Goal: Task Accomplishment & Management: Use online tool/utility

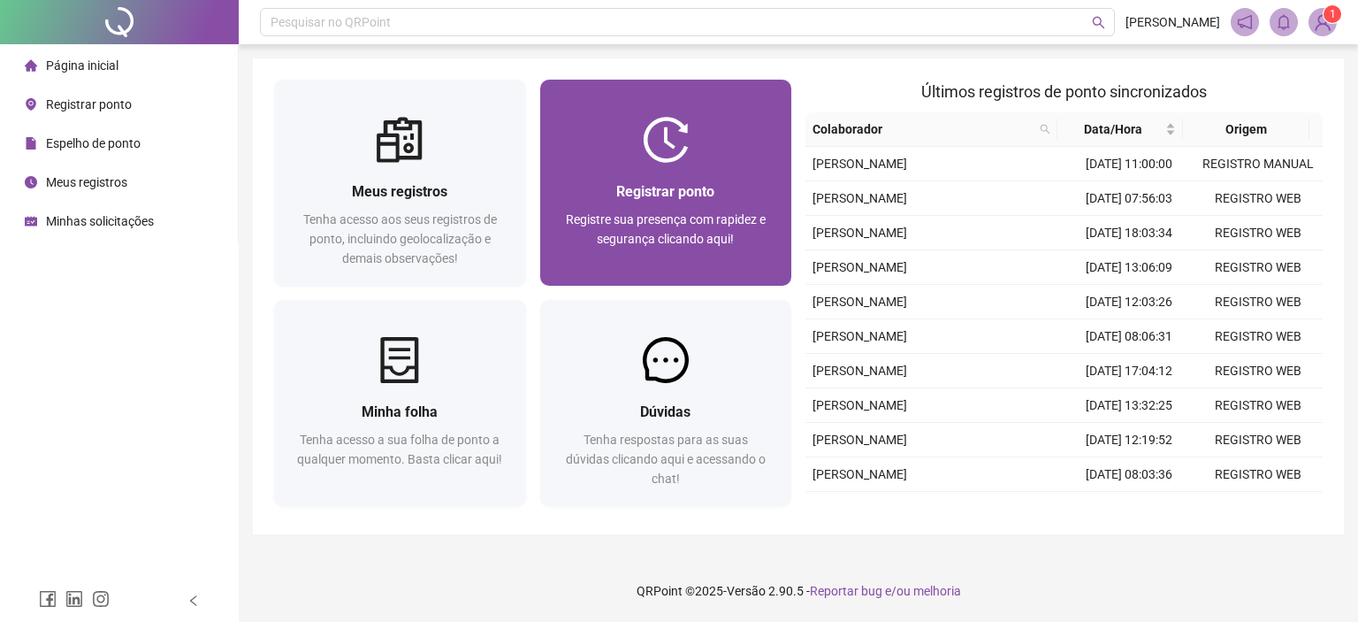
click at [652, 161] on img at bounding box center [666, 140] width 46 height 46
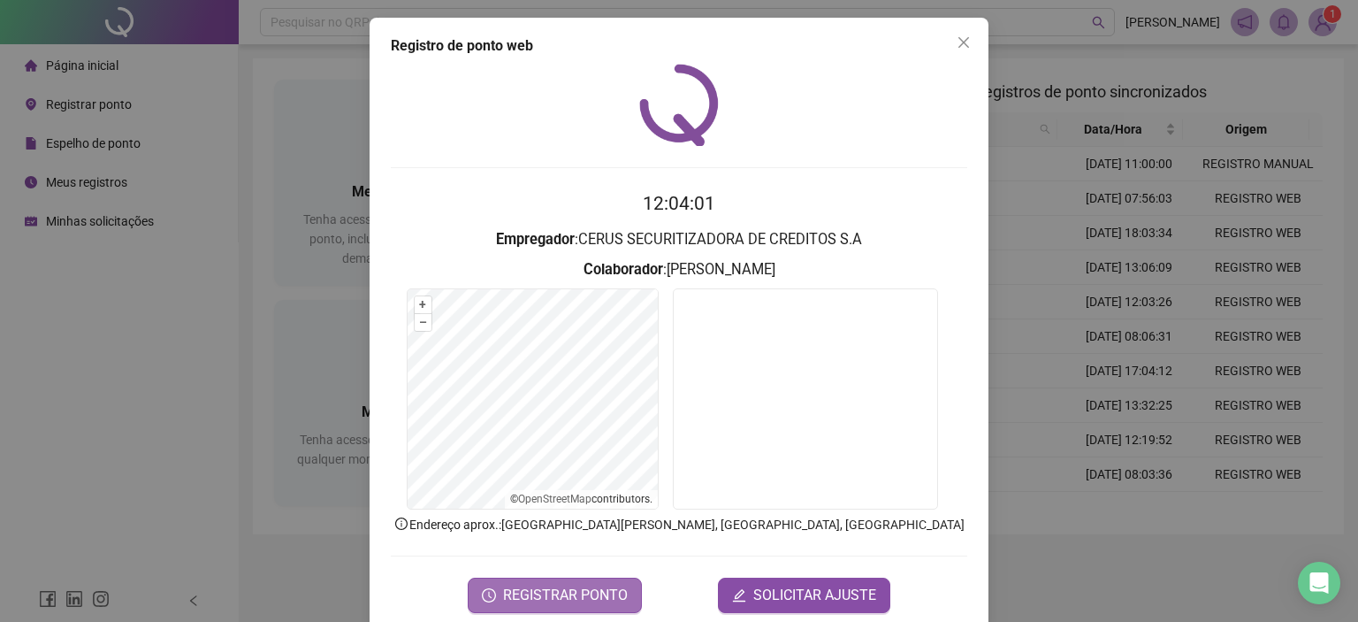
click at [531, 601] on span "REGISTRAR PONTO" at bounding box center [565, 594] width 125 height 21
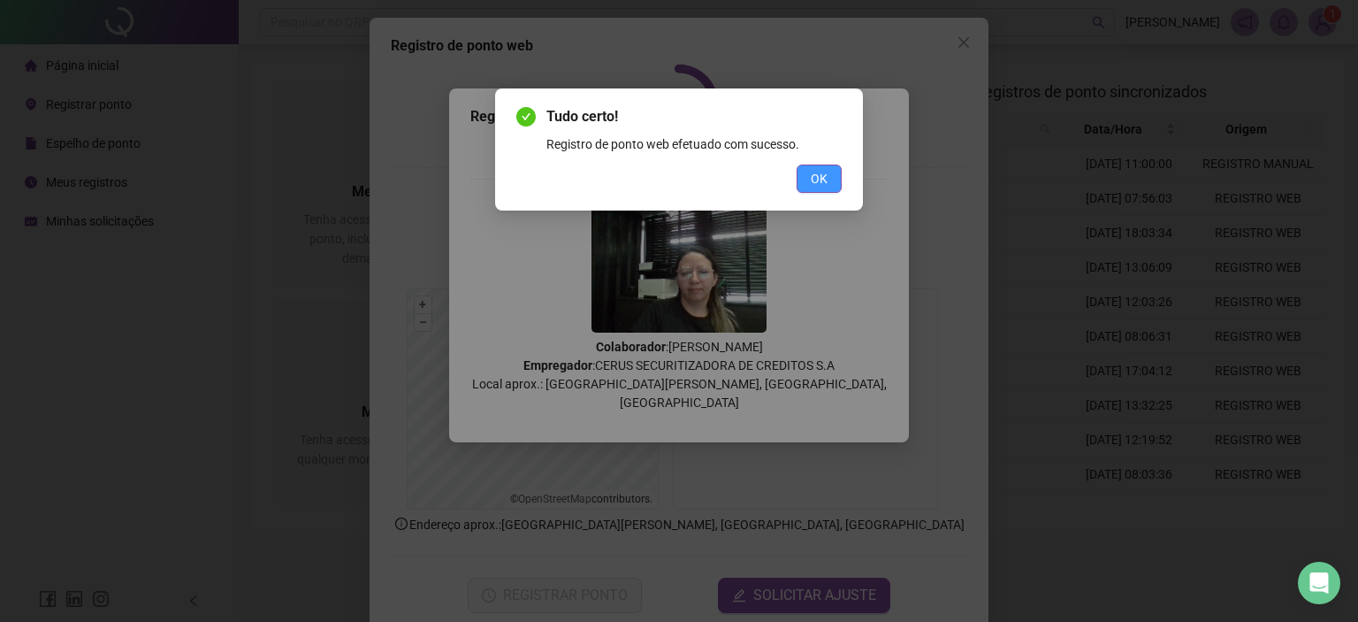
click at [810, 177] on button "OK" at bounding box center [819, 178] width 45 height 28
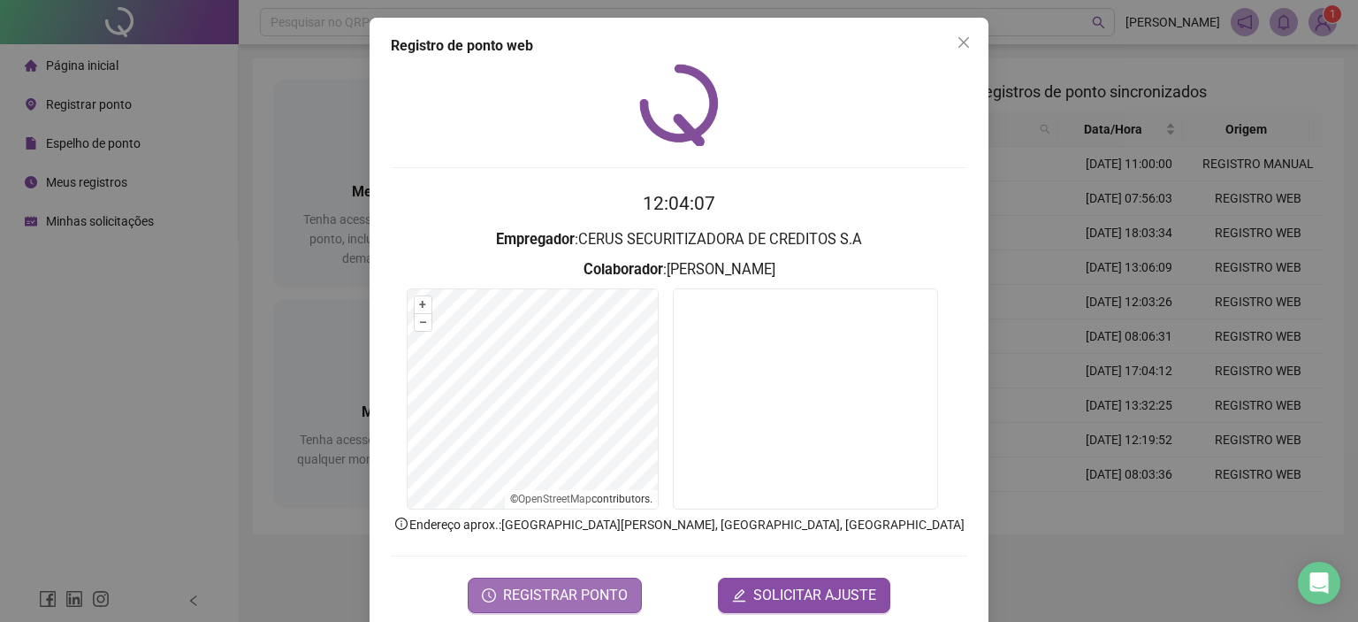
click at [553, 600] on span "REGISTRAR PONTO" at bounding box center [565, 594] width 125 height 21
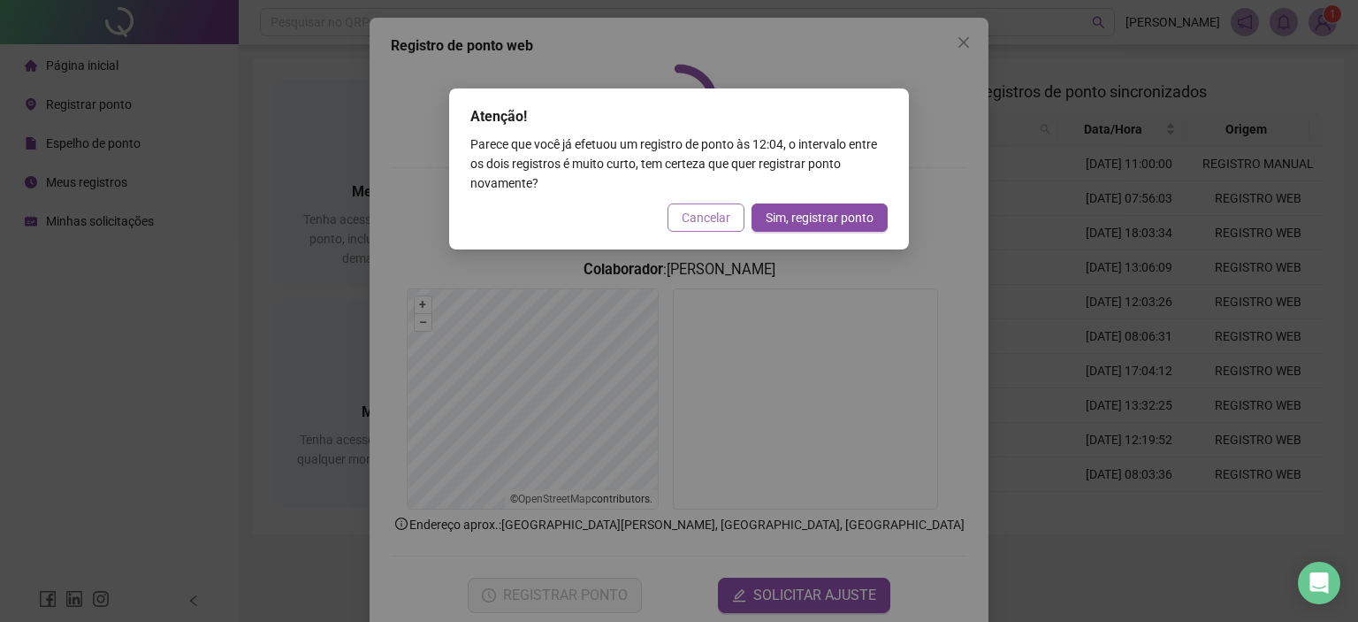
drag, startPoint x: 717, startPoint y: 224, endPoint x: 729, endPoint y: 201, distance: 25.7
click at [717, 222] on span "Cancelar" at bounding box center [706, 217] width 49 height 19
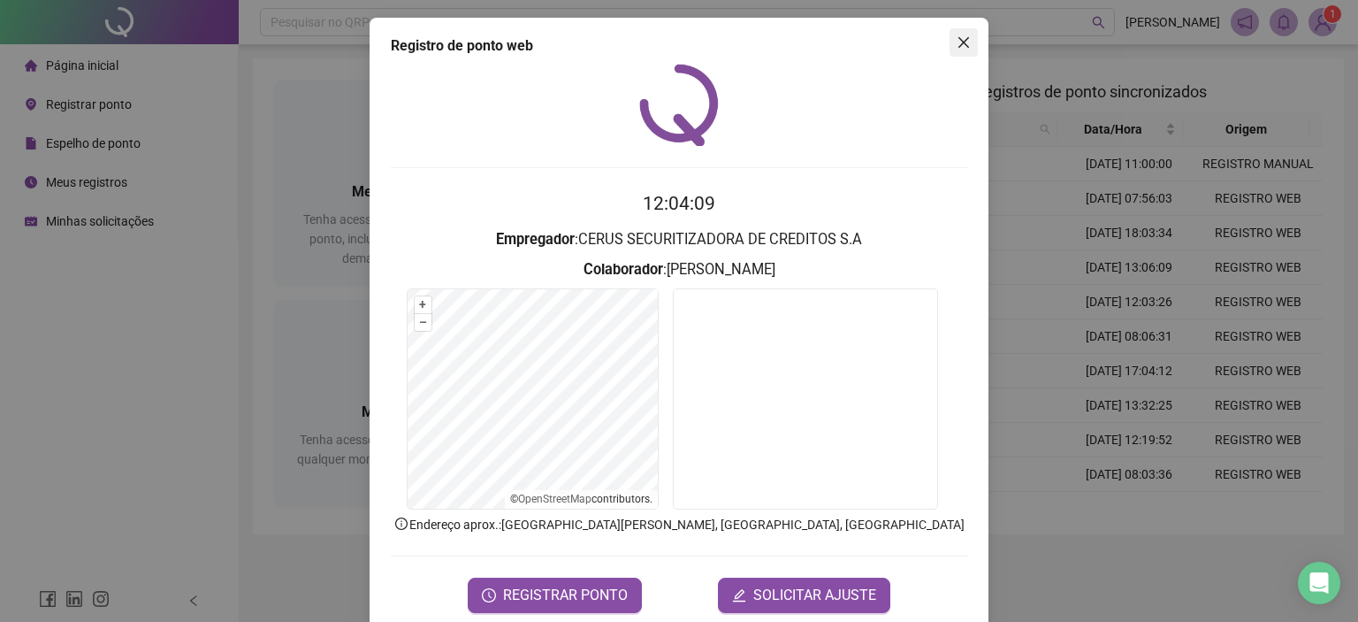
click at [957, 36] on icon "close" at bounding box center [964, 42] width 14 height 14
